Goal: Find specific page/section: Find specific page/section

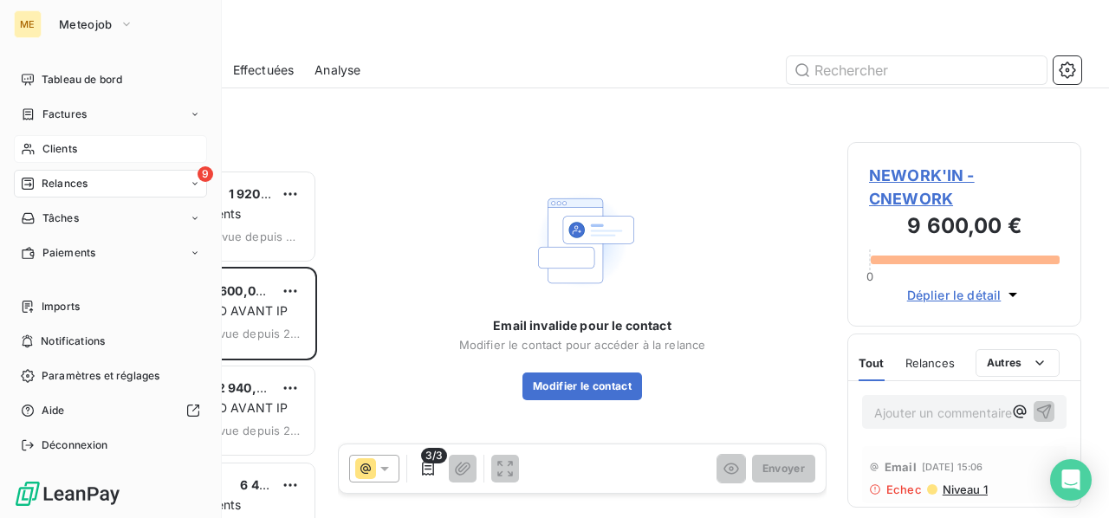
scroll to position [334, 220]
drag, startPoint x: 59, startPoint y: 146, endPoint x: 76, endPoint y: 143, distance: 17.7
click at [59, 146] on span "Clients" at bounding box center [59, 149] width 35 height 16
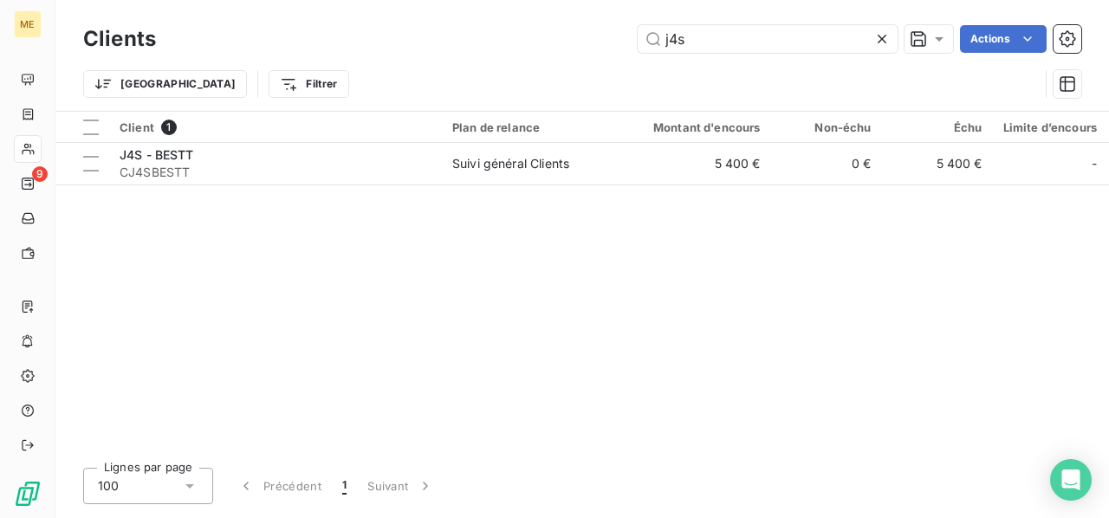
type input "j4s"
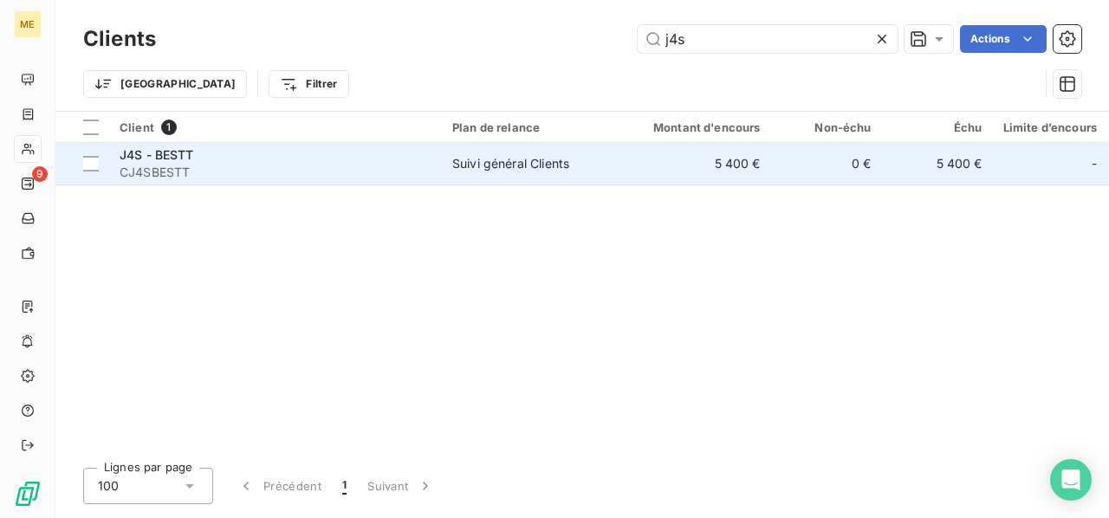
click at [165, 160] on span "J4S - BESTT" at bounding box center [157, 154] width 74 height 15
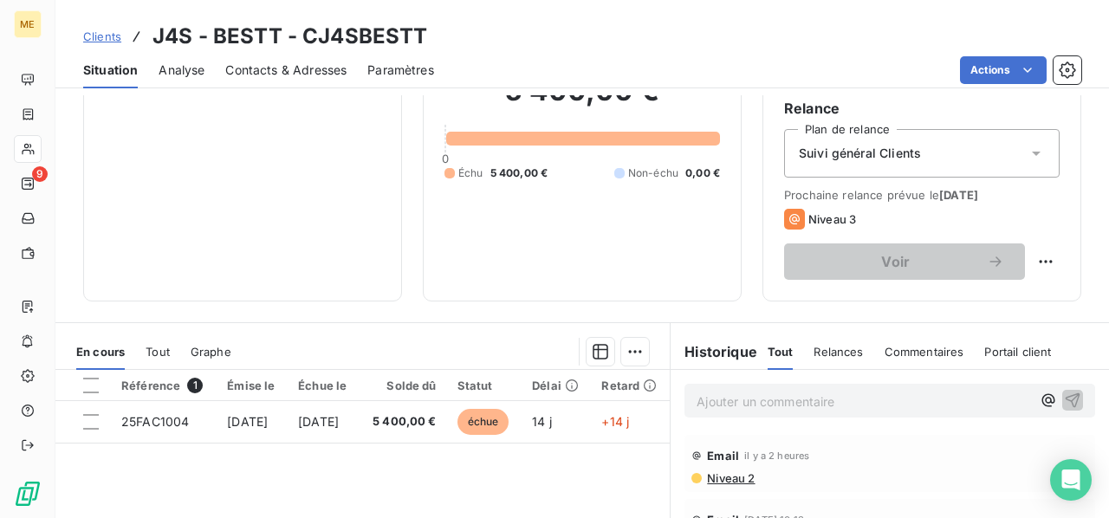
scroll to position [260, 0]
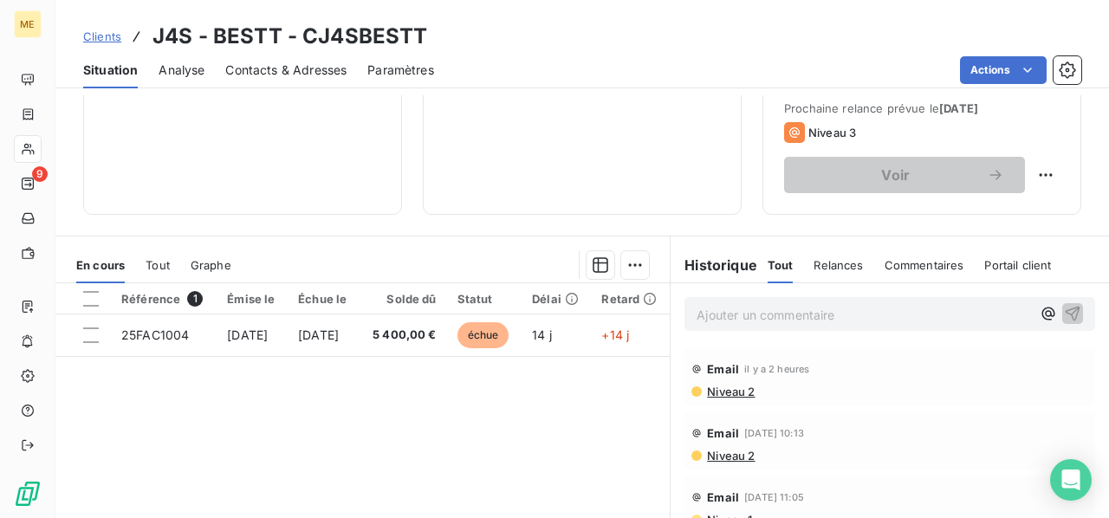
click at [731, 320] on p "Ajouter un commentaire ﻿" at bounding box center [863, 315] width 334 height 22
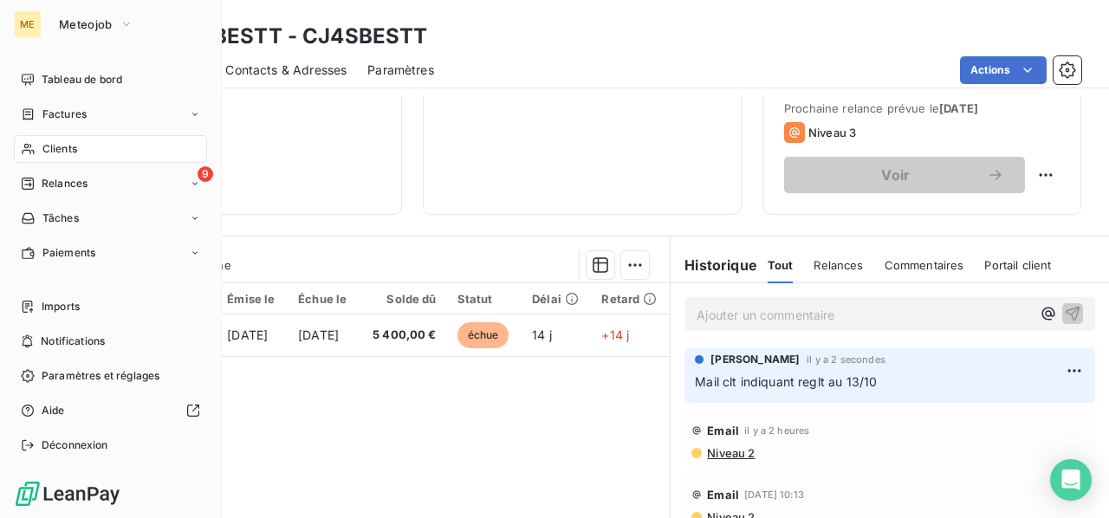
click at [69, 152] on span "Clients" at bounding box center [59, 149] width 35 height 16
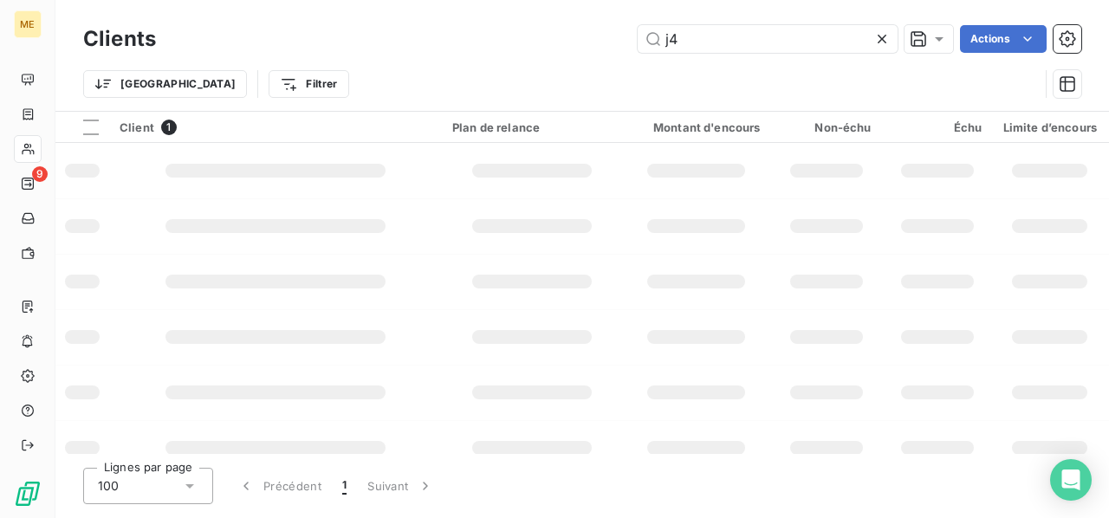
type input "j"
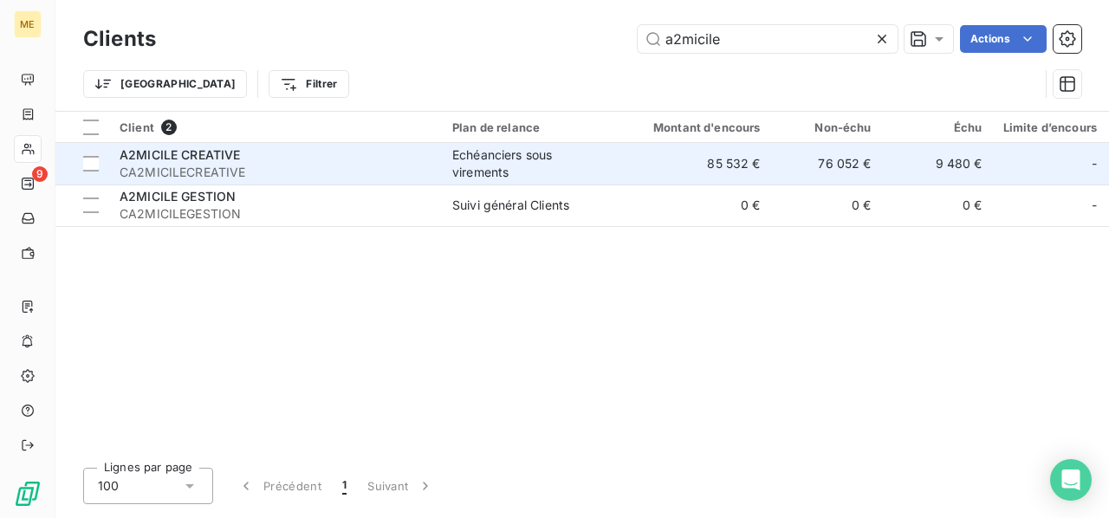
type input "a2micile"
click at [192, 174] on span "CA2MICILECREATIVE" at bounding box center [276, 172] width 312 height 17
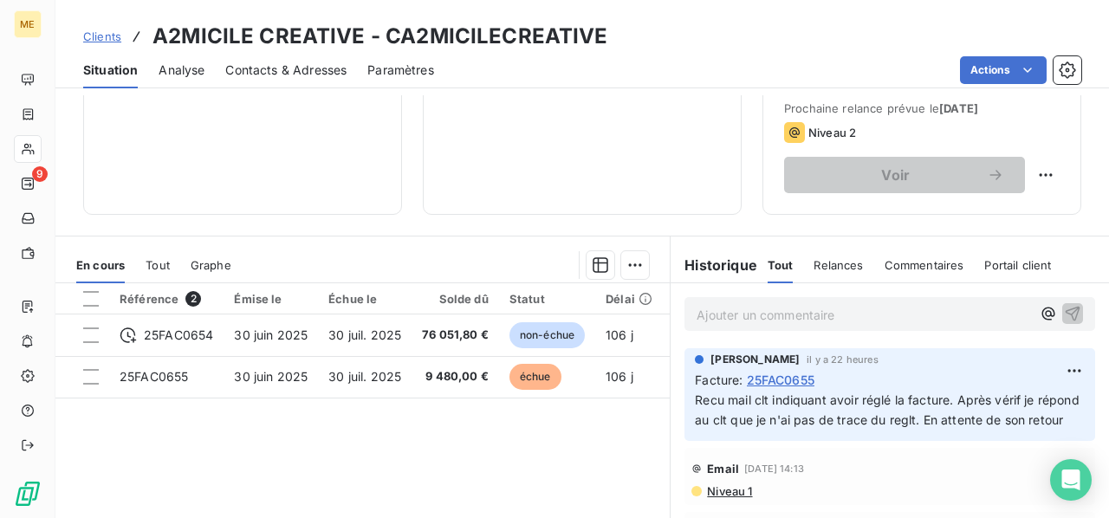
scroll to position [347, 0]
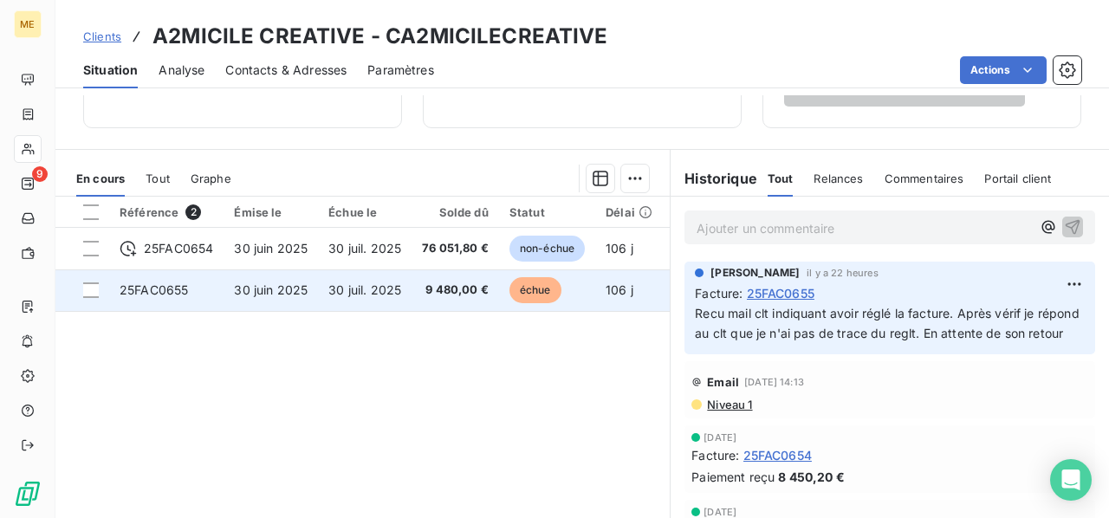
click at [428, 297] on span "9 480,00 €" at bounding box center [455, 290] width 67 height 17
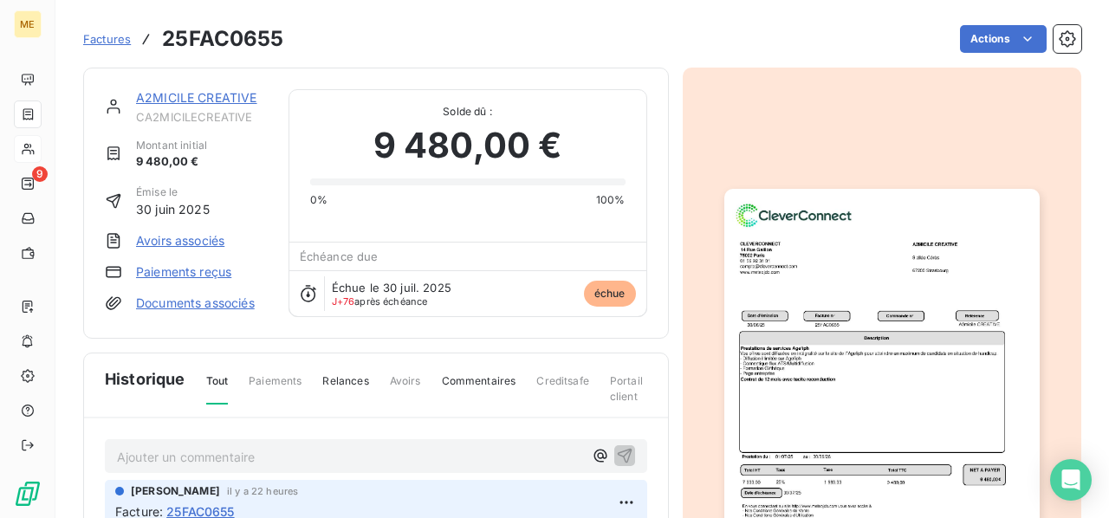
scroll to position [87, 0]
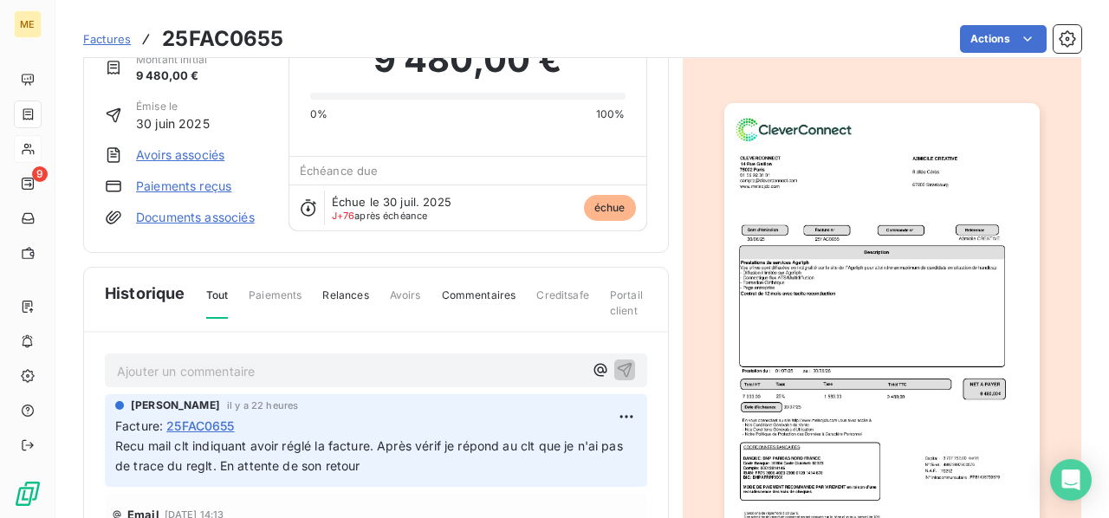
click at [444, 363] on p "Ajouter un commentaire ﻿" at bounding box center [350, 371] width 466 height 22
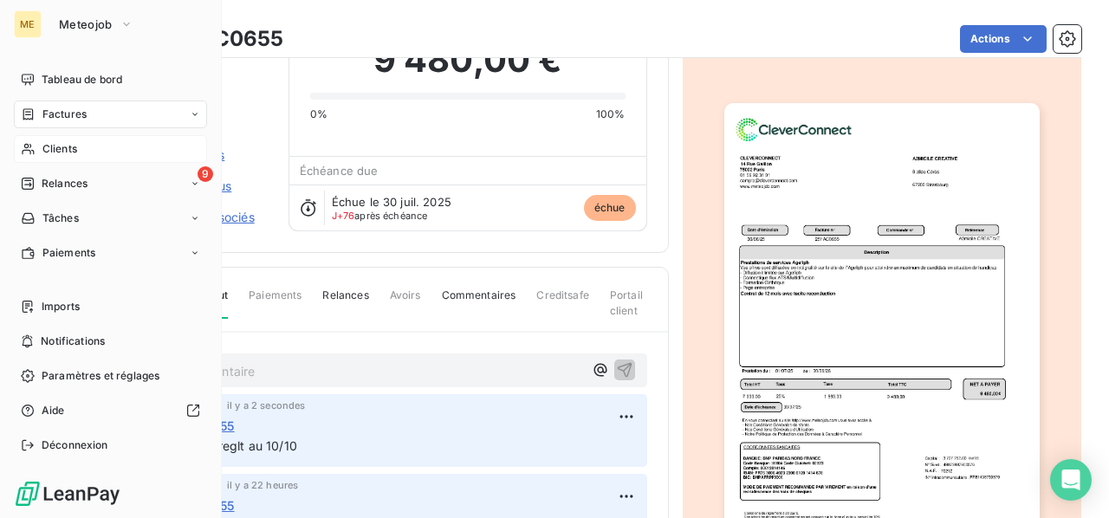
click at [79, 141] on div "Clients" at bounding box center [110, 149] width 193 height 28
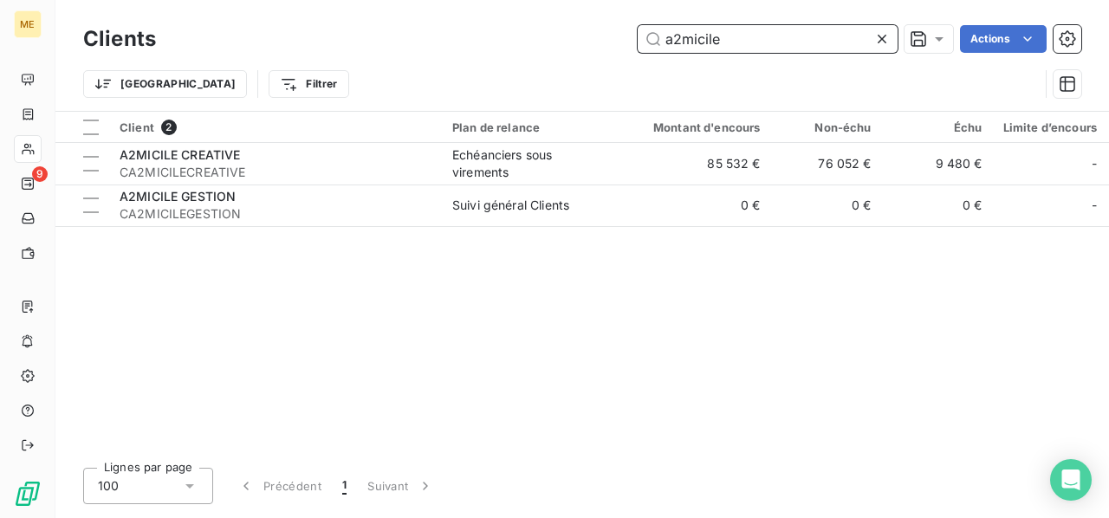
drag, startPoint x: 726, startPoint y: 42, endPoint x: 584, endPoint y: 29, distance: 142.7
click at [584, 29] on div "a2micile Actions" at bounding box center [629, 39] width 904 height 28
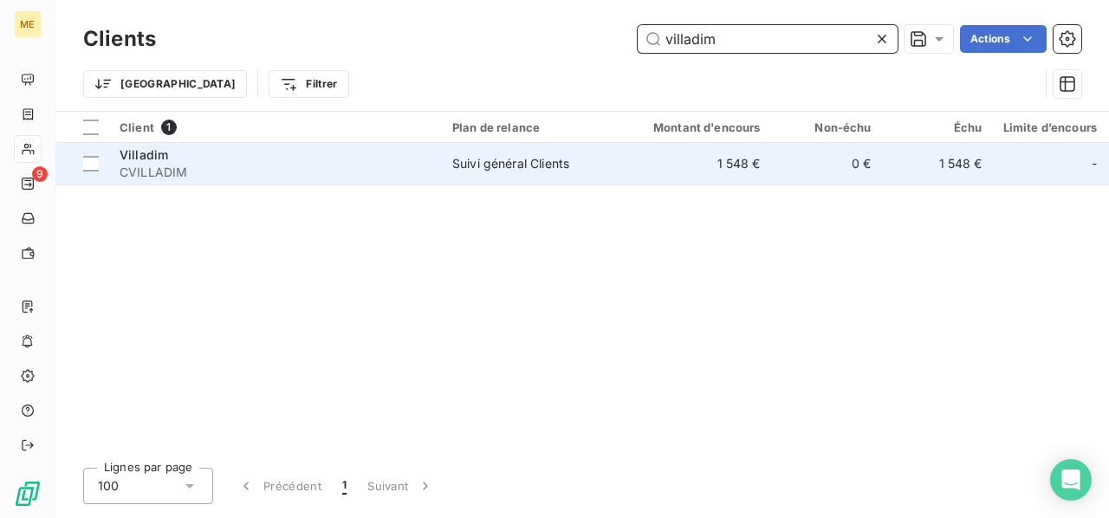
type input "villadim"
click at [245, 154] on div "Villadim" at bounding box center [276, 154] width 312 height 17
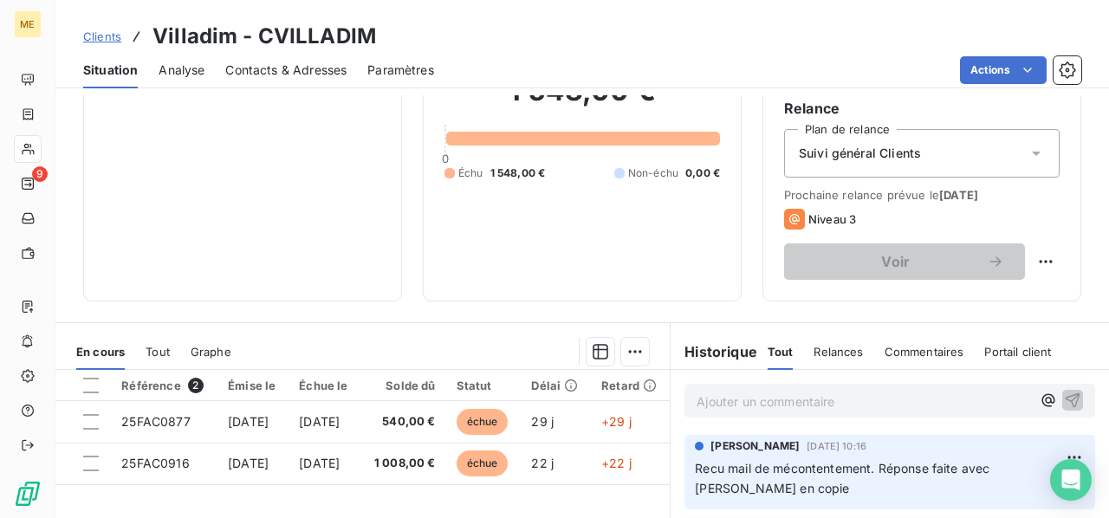
scroll to position [260, 0]
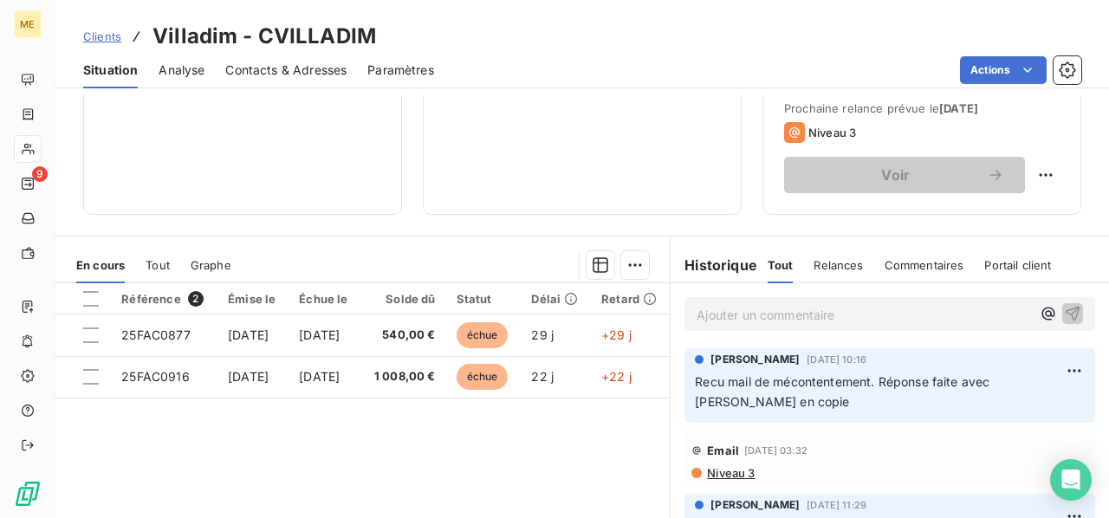
click at [733, 316] on p "Ajouter un commentaire ﻿" at bounding box center [863, 315] width 334 height 22
click at [845, 314] on span "Recu preuve de virt qui sole les factures" at bounding box center [812, 313] width 233 height 15
click at [939, 308] on p "Recu preuve de virt qui solde les factures" at bounding box center [863, 314] width 334 height 20
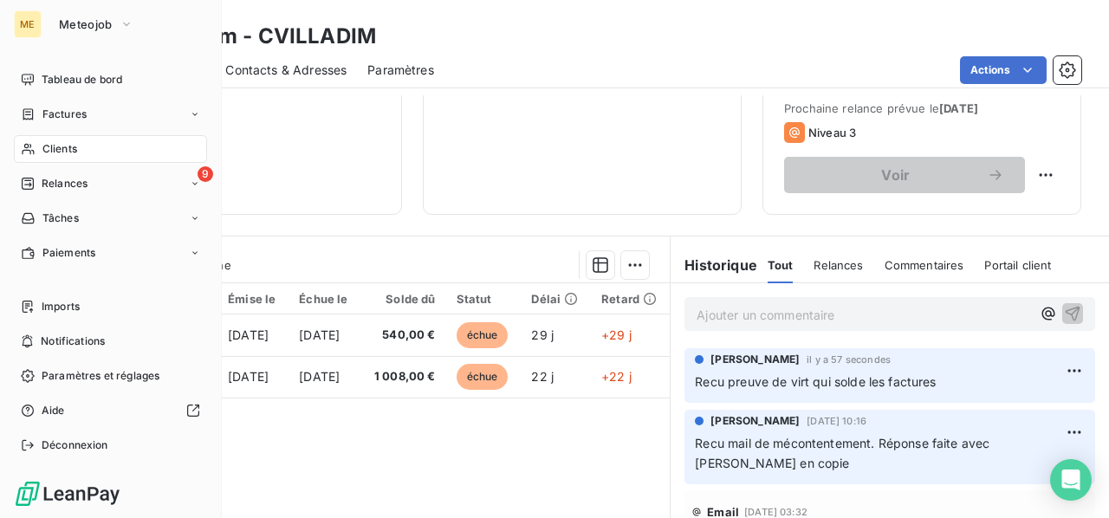
click at [58, 153] on span "Clients" at bounding box center [59, 149] width 35 height 16
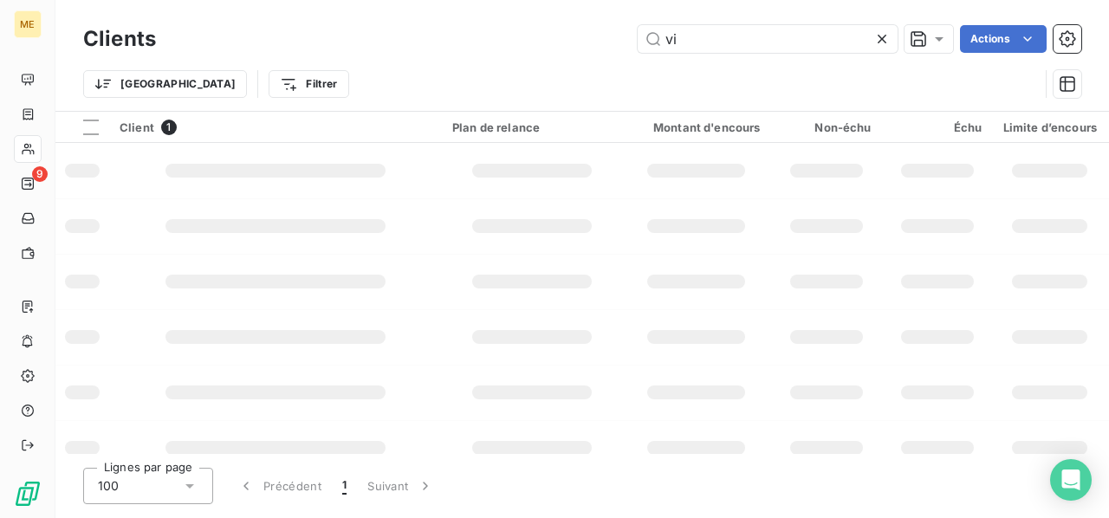
type input "v"
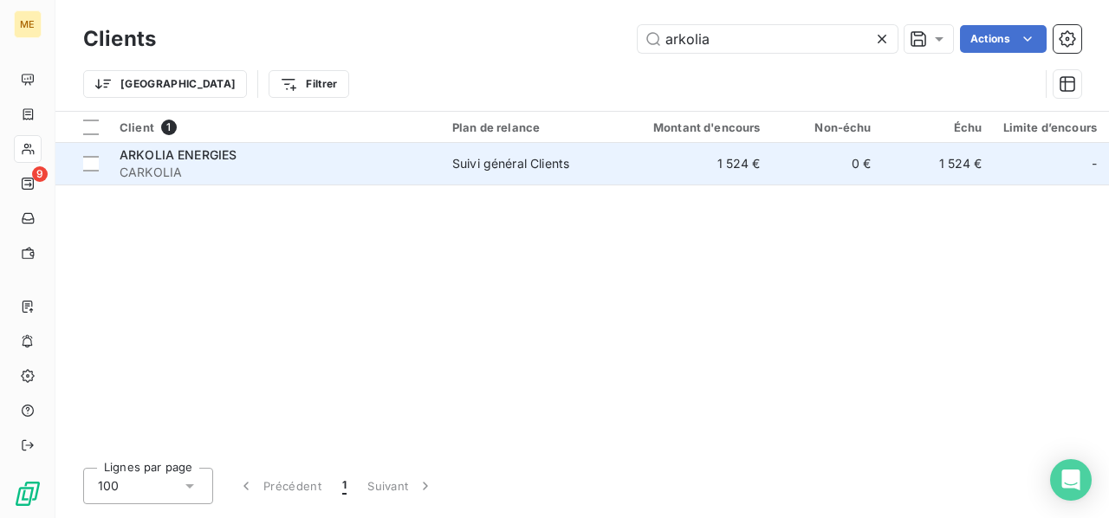
type input "arkolia"
click at [188, 169] on span "CARKOLIA" at bounding box center [276, 172] width 312 height 17
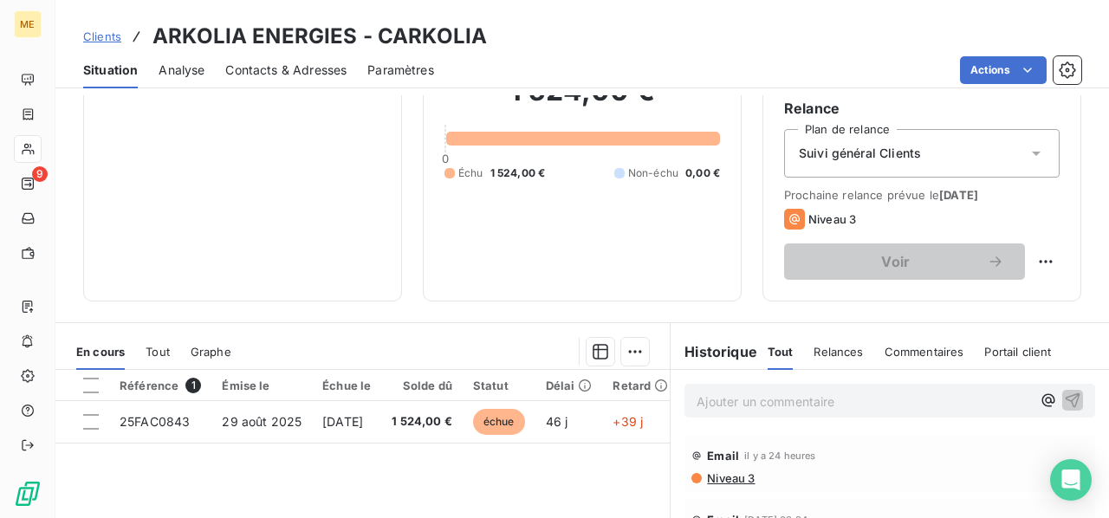
scroll to position [260, 0]
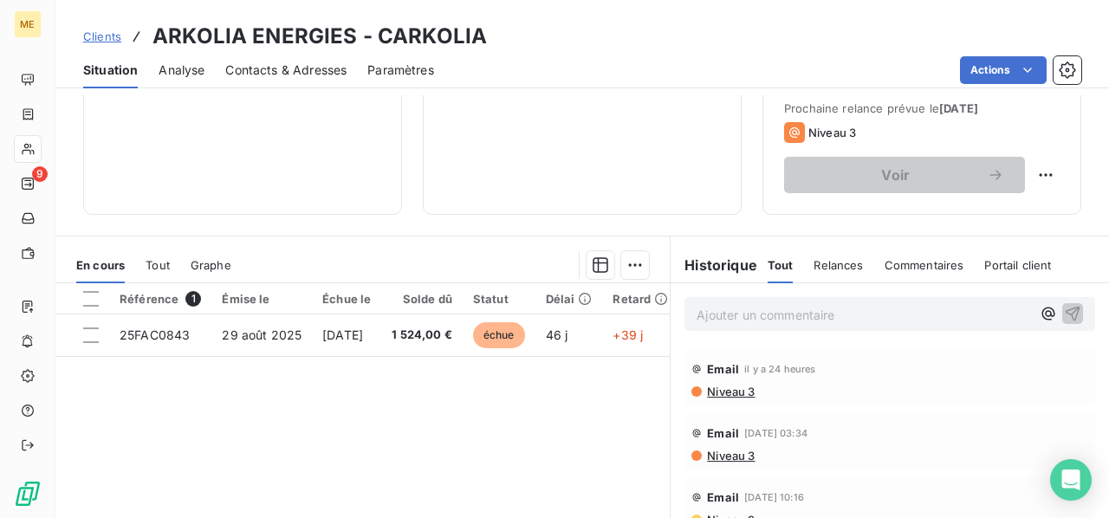
drag, startPoint x: 698, startPoint y: 314, endPoint x: 703, endPoint y: 288, distance: 26.3
click at [698, 311] on p "Ajouter un commentaire ﻿" at bounding box center [863, 315] width 334 height 22
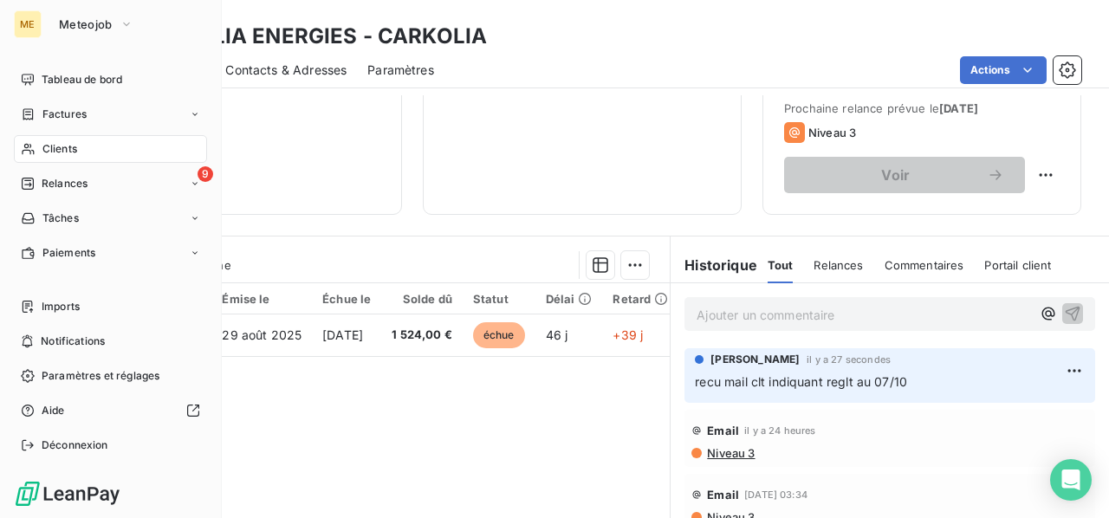
click at [62, 144] on span "Clients" at bounding box center [59, 149] width 35 height 16
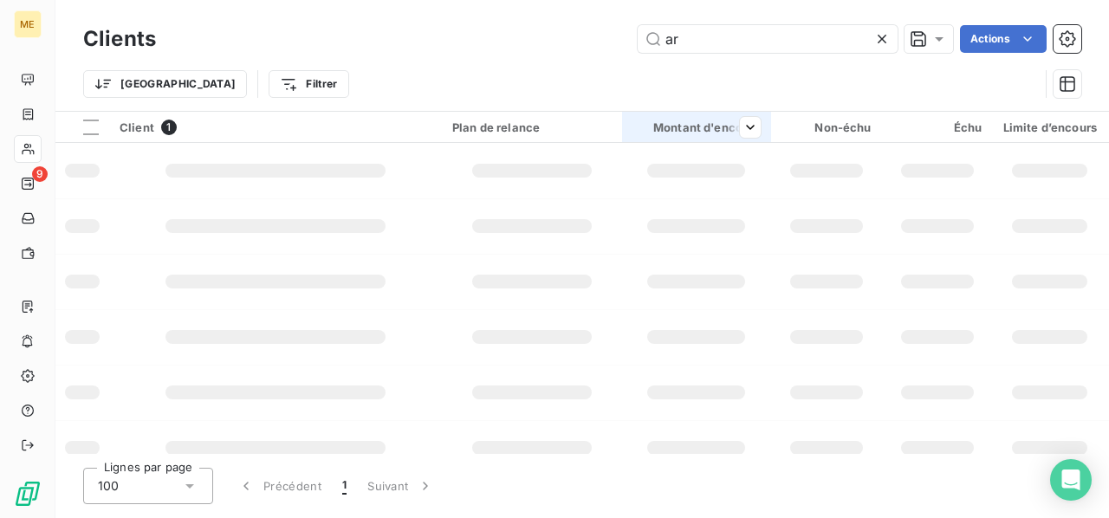
type input "a"
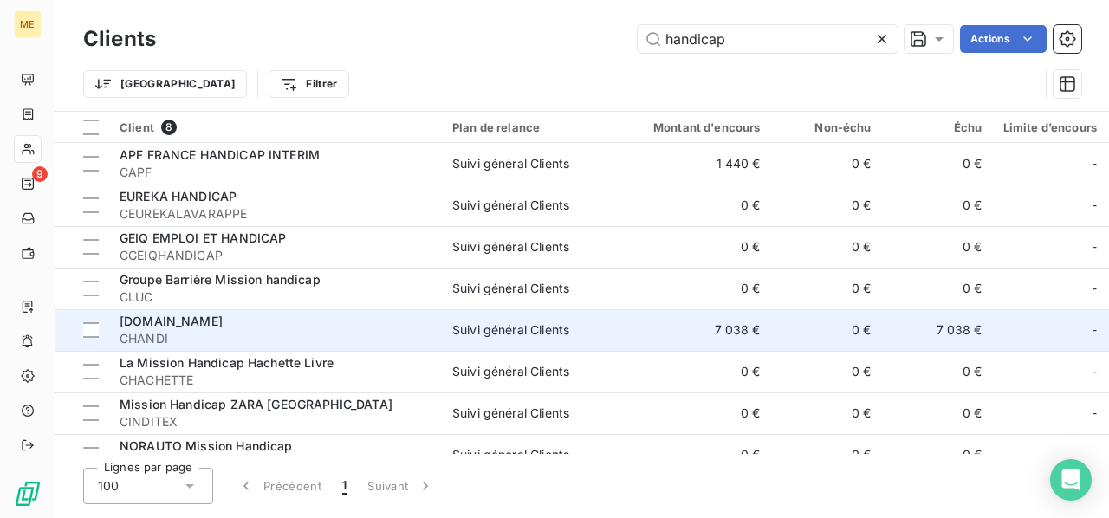
type input "handicap"
click at [421, 340] on span "CHANDI" at bounding box center [276, 338] width 312 height 17
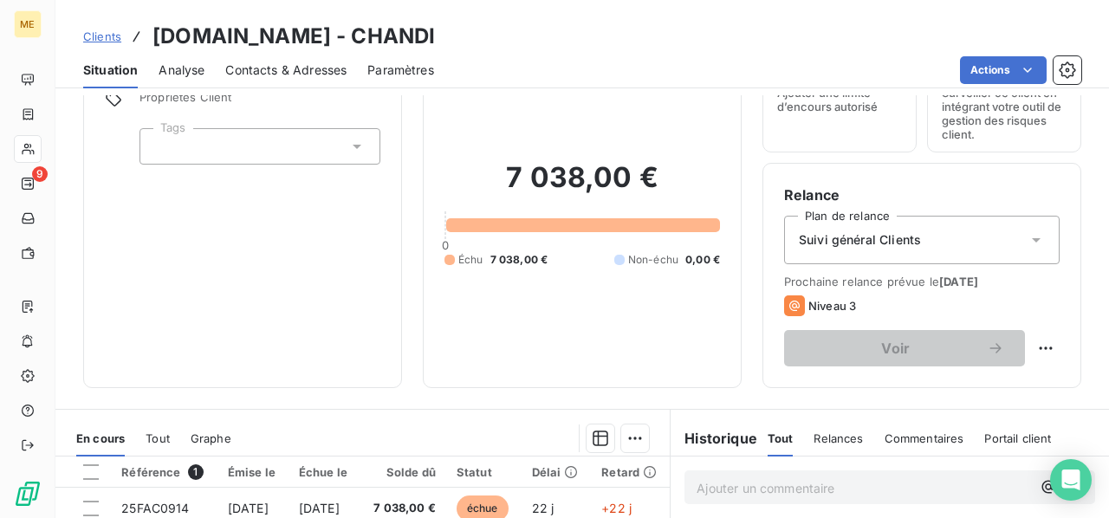
scroll to position [173, 0]
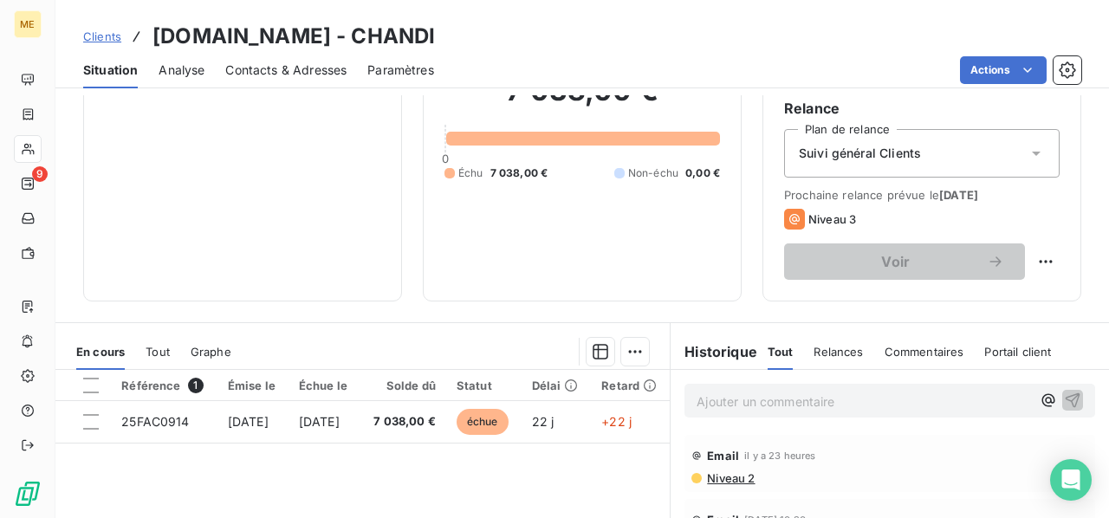
click at [699, 396] on p "Ajouter un commentaire ﻿" at bounding box center [863, 402] width 334 height 22
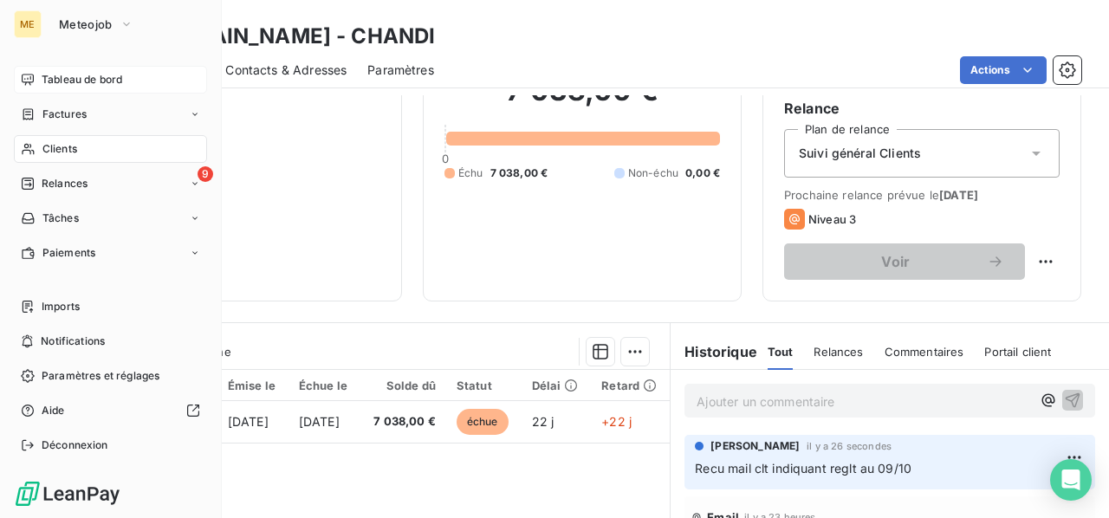
click at [91, 83] on span "Tableau de bord" at bounding box center [82, 80] width 81 height 16
